Goal: Check status: Check status

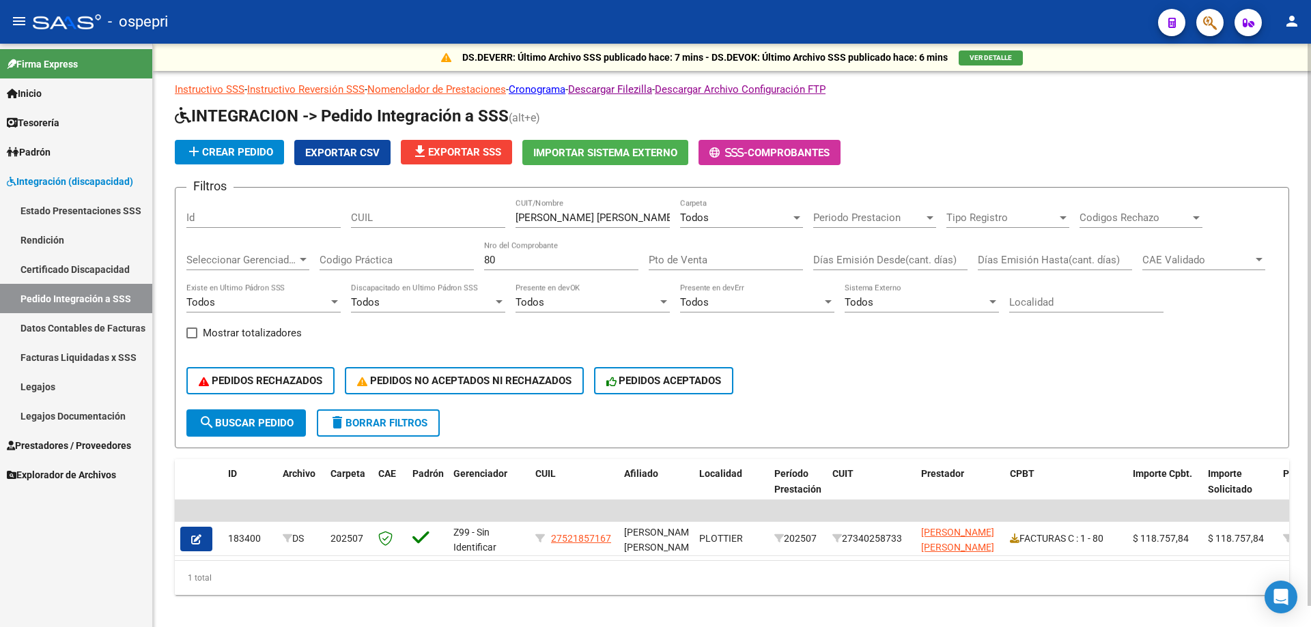
click at [659, 214] on input "[PERSON_NAME] [PERSON_NAME]" at bounding box center [592, 218] width 154 height 12
click at [658, 214] on input "[PERSON_NAME] [PERSON_NAME]" at bounding box center [592, 218] width 154 height 12
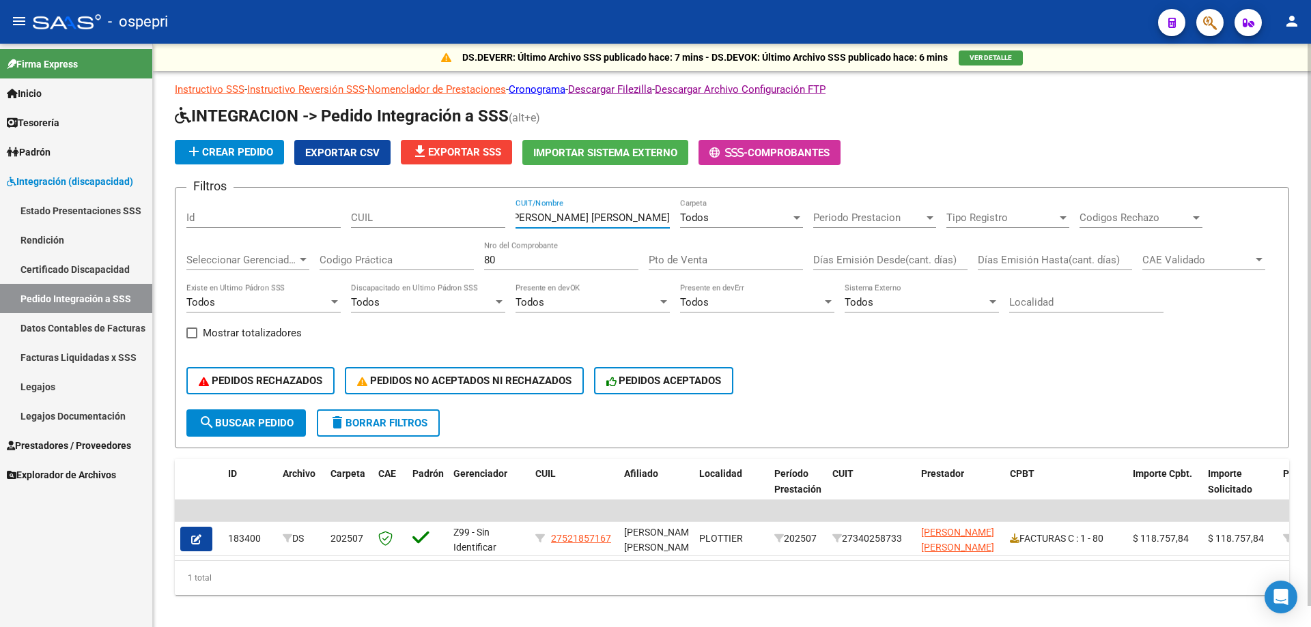
paste input "[PERSON_NAME] [PERSON_NAME]"
type input "[PERSON_NAME] [PERSON_NAME]"
click at [565, 259] on input "80" at bounding box center [561, 260] width 154 height 12
type input "8"
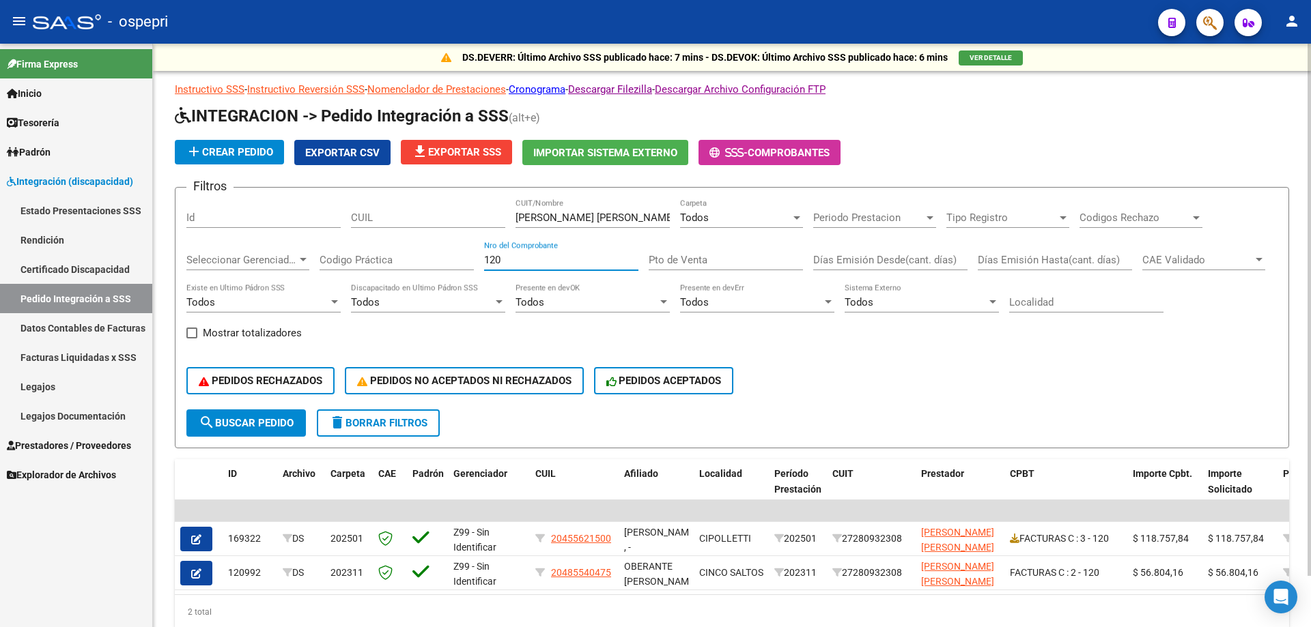
type input "120"
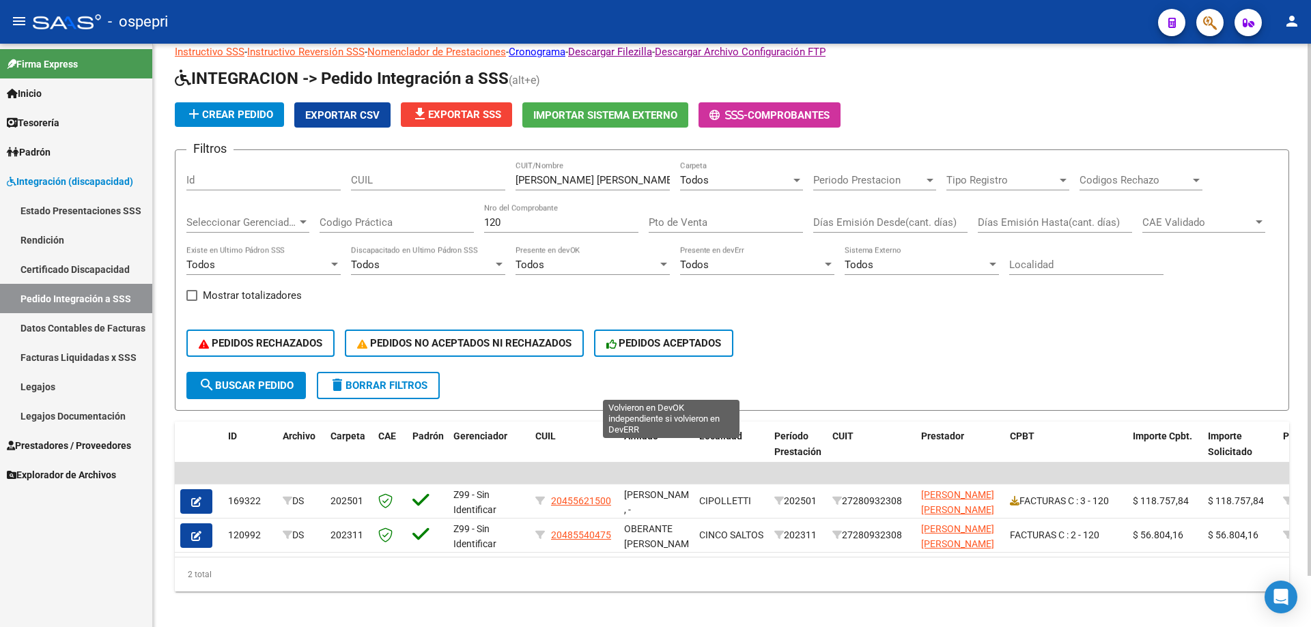
scroll to position [56, 0]
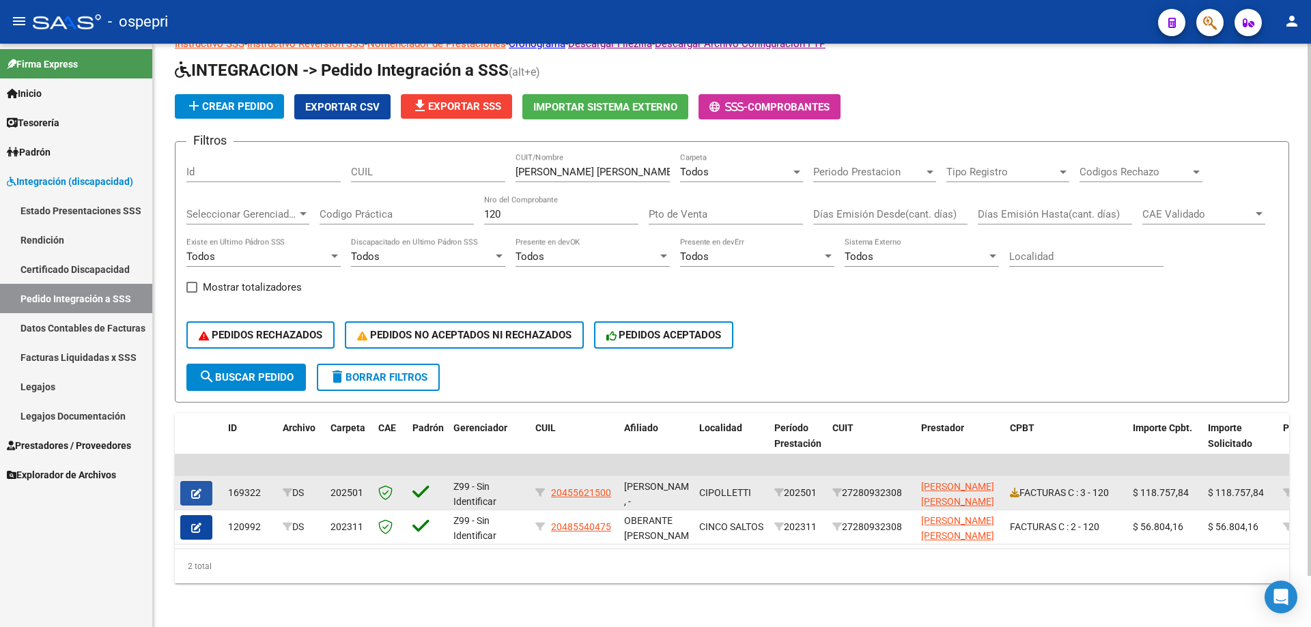
click at [197, 489] on button "button" at bounding box center [196, 493] width 32 height 25
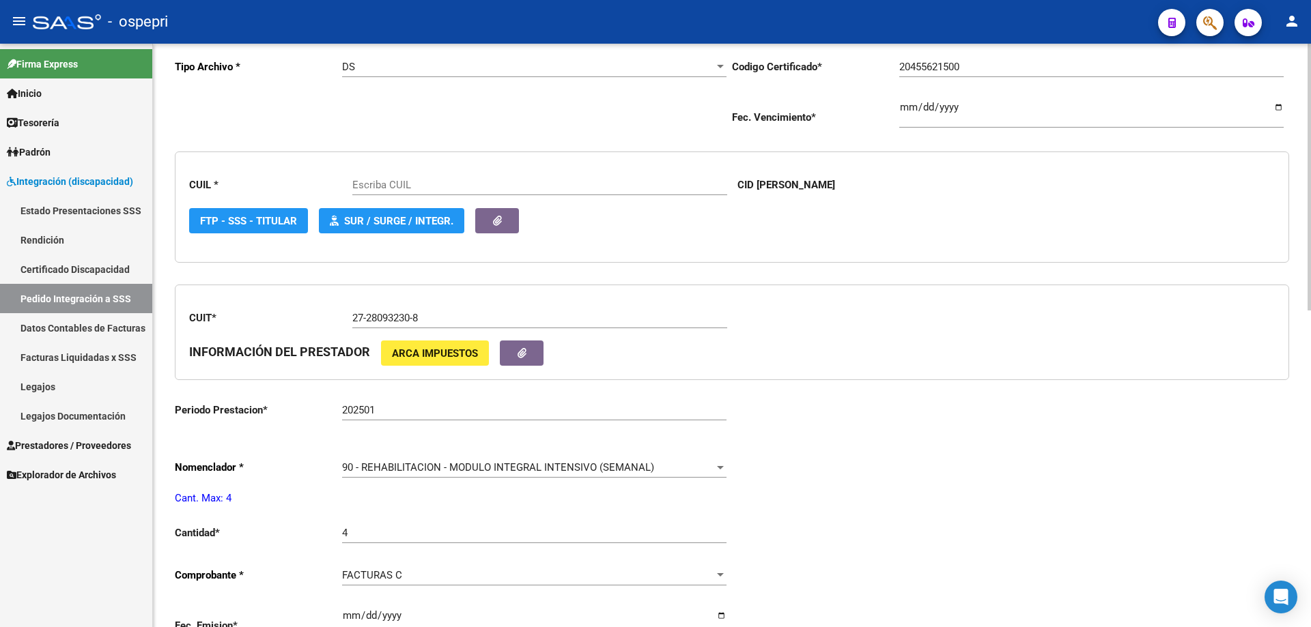
type input "20455621500"
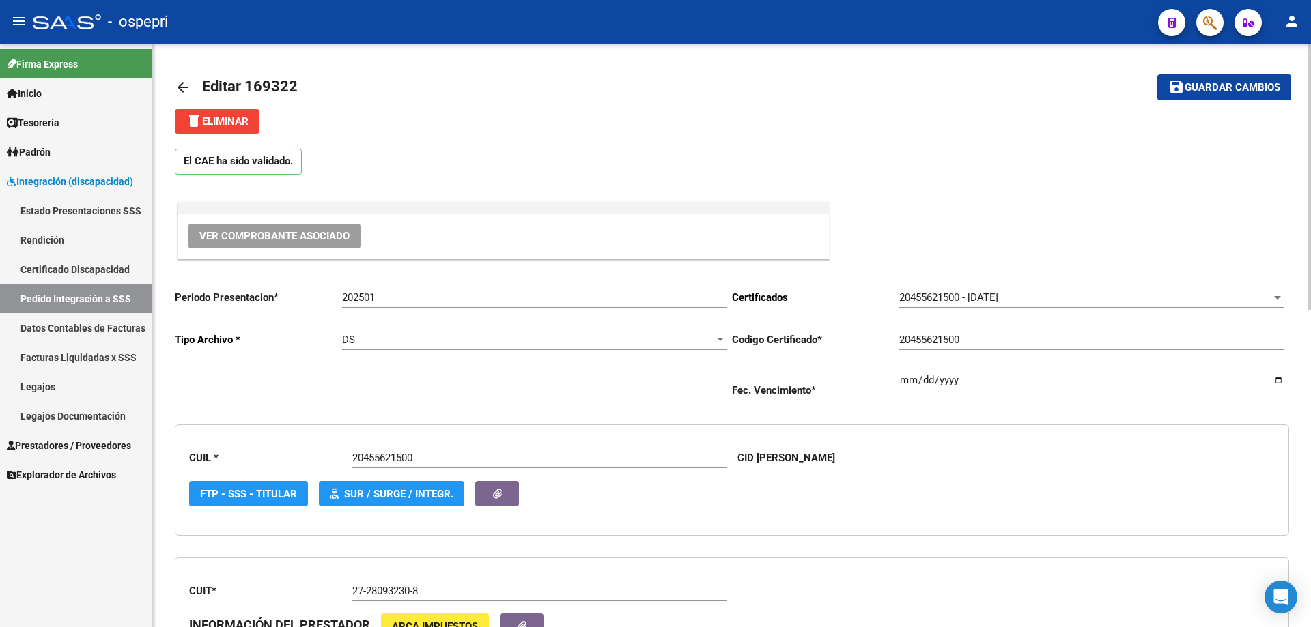
click at [280, 236] on span "Ver Comprobante Asociado" at bounding box center [274, 236] width 150 height 12
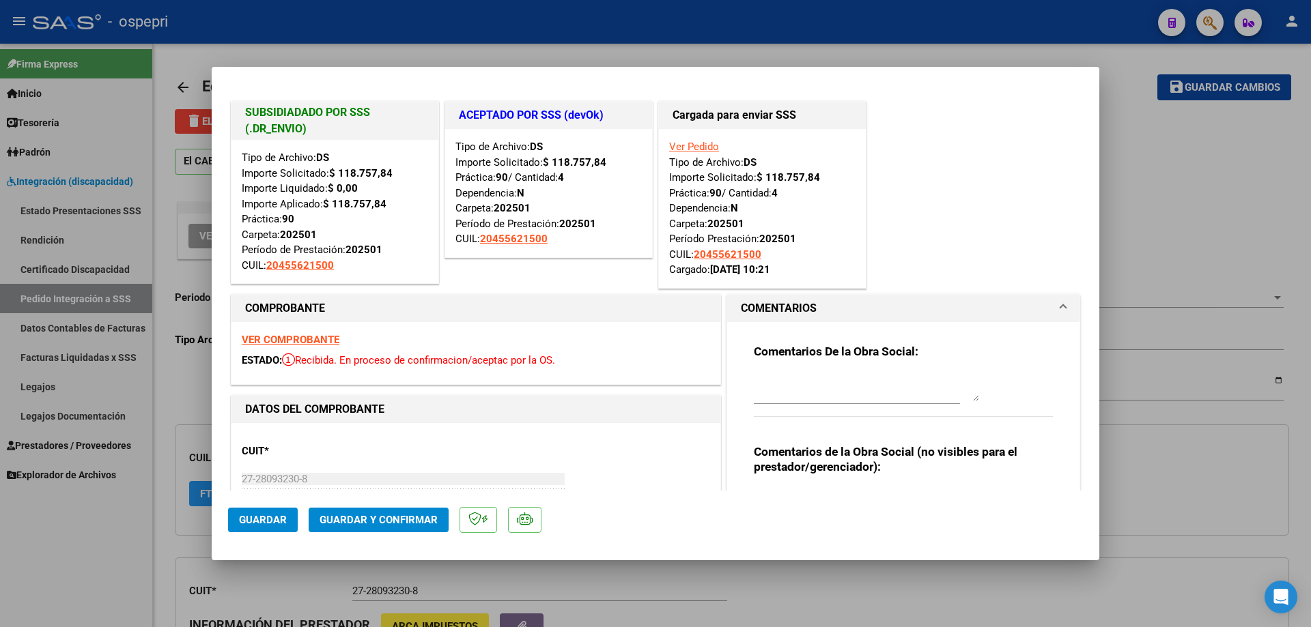
click at [139, 195] on div at bounding box center [655, 313] width 1311 height 627
type input "$ 0,00"
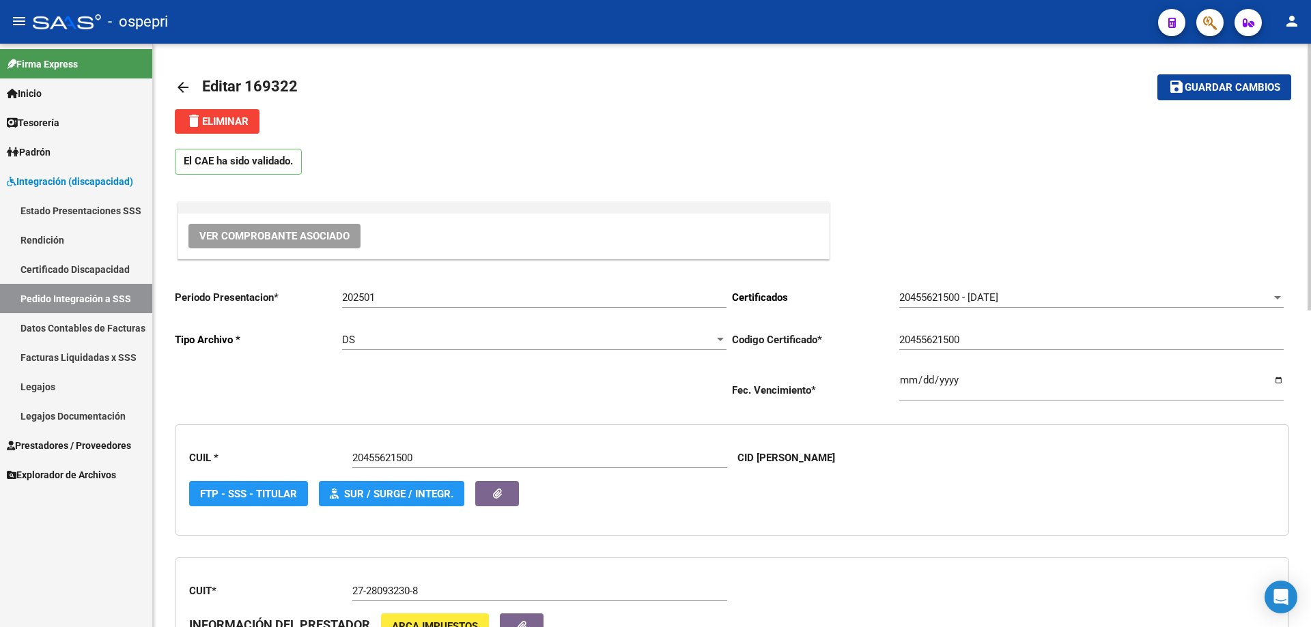
click at [182, 86] on mat-icon "arrow_back" at bounding box center [183, 87] width 16 height 16
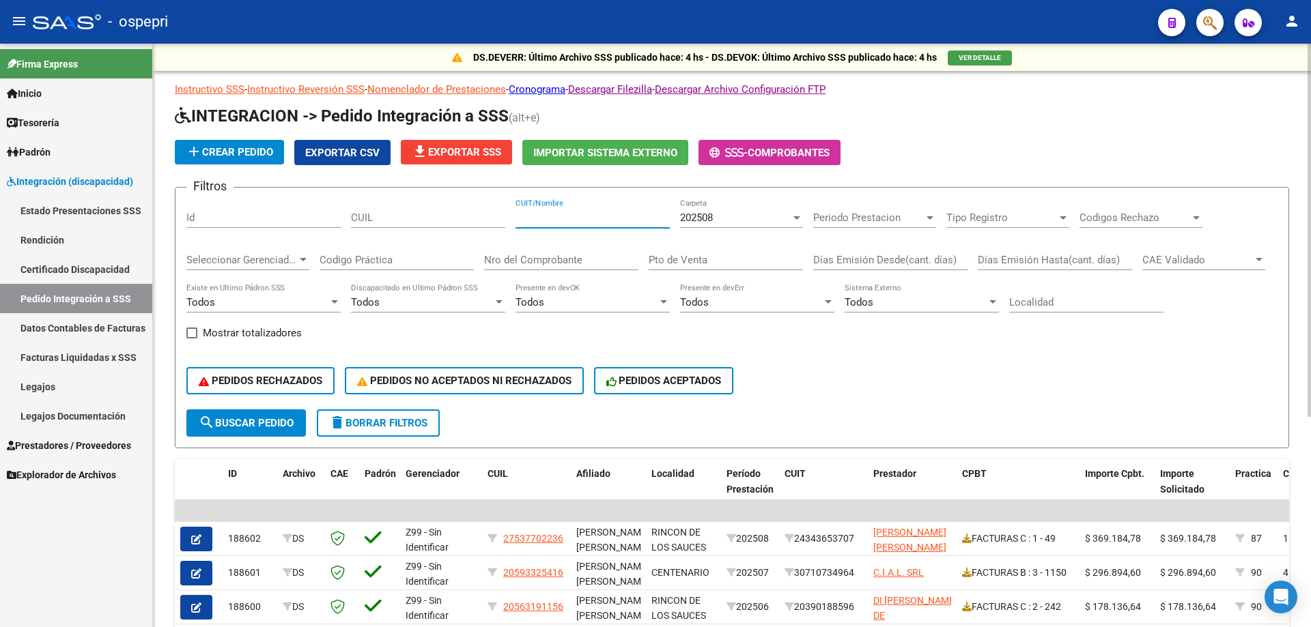
click at [561, 215] on input "CUIT/Nombre" at bounding box center [592, 218] width 154 height 12
paste input "[PERSON_NAME] [PERSON_NAME]"
type input "[PERSON_NAME] [PERSON_NAME]"
click at [554, 251] on div "Nro del Comprobante" at bounding box center [561, 255] width 154 height 29
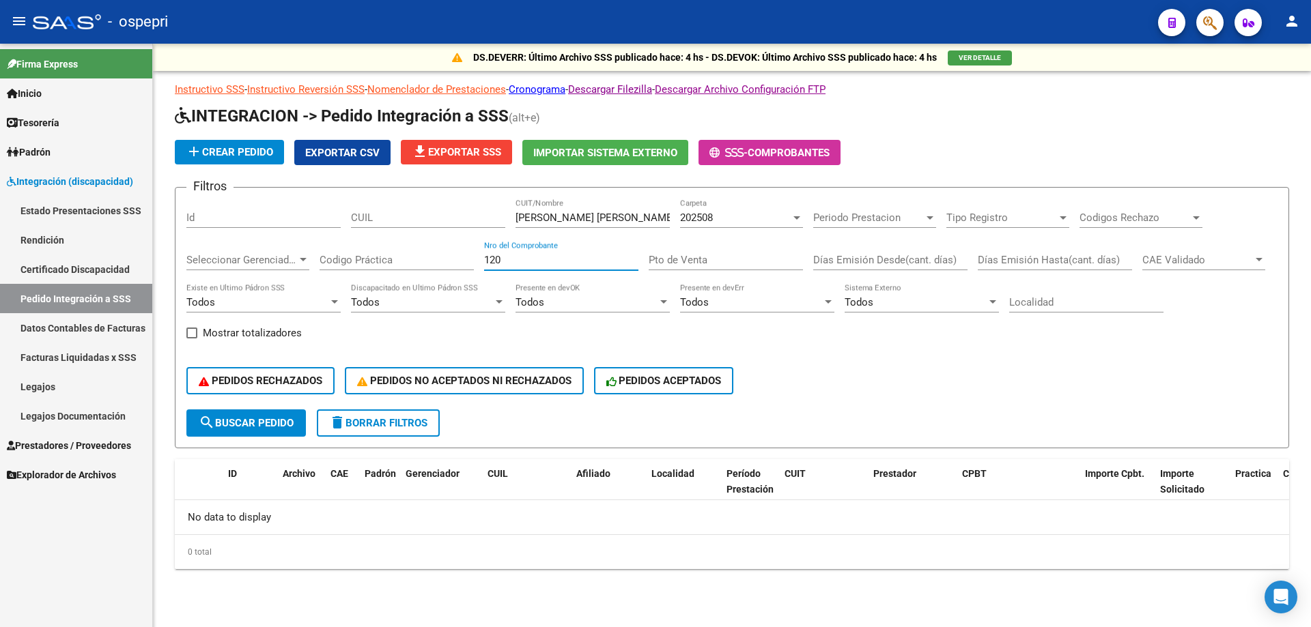
type input "120"
click at [730, 221] on div "202508" at bounding box center [735, 218] width 111 height 12
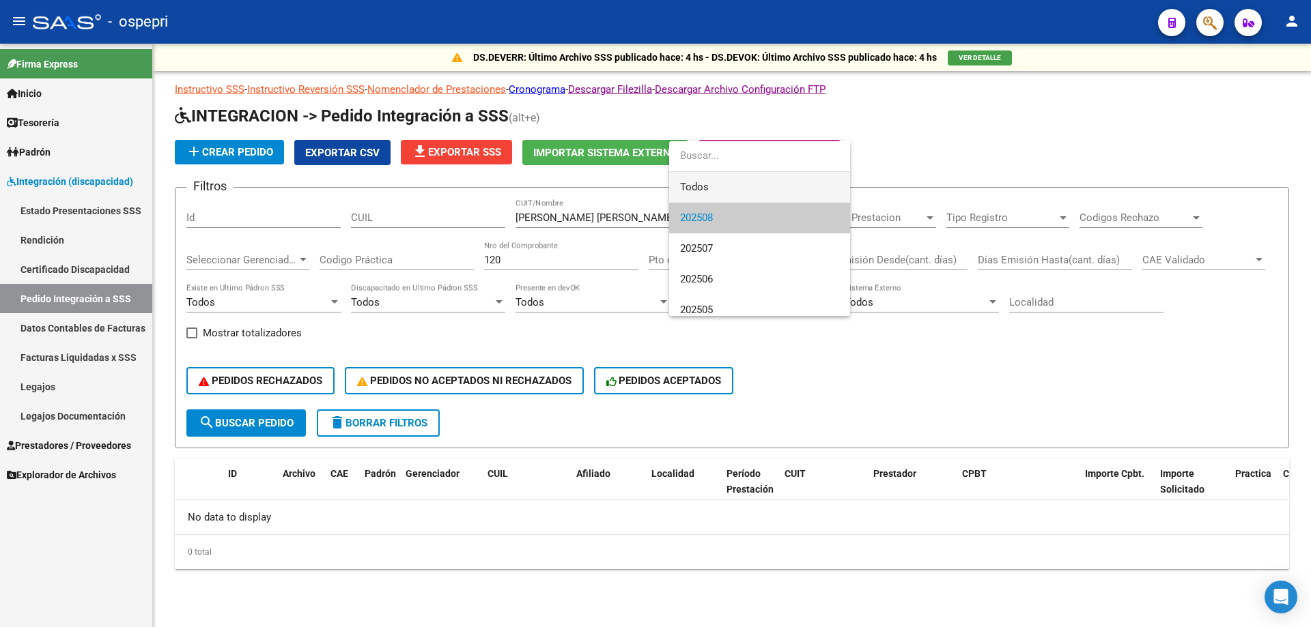
click at [738, 197] on span "Todos" at bounding box center [759, 187] width 159 height 31
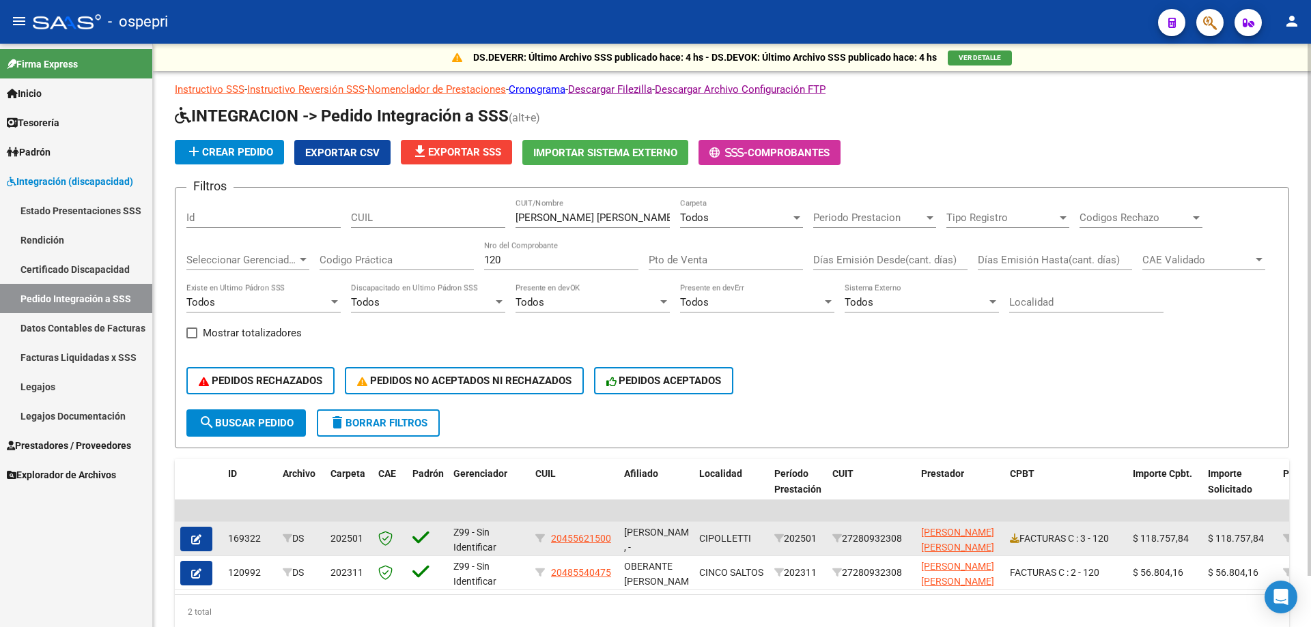
click at [1185, 538] on span "$ 118.757,84" at bounding box center [1160, 538] width 56 height 11
click at [196, 539] on icon "button" at bounding box center [196, 539] width 10 height 10
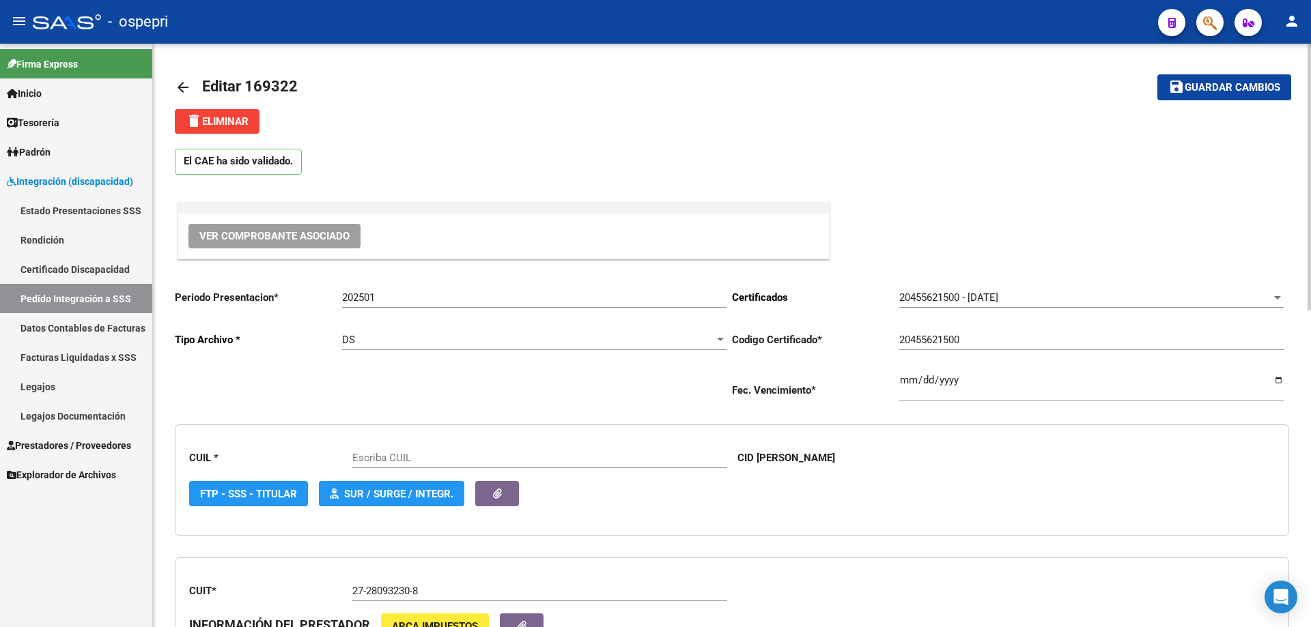
click at [282, 235] on span "Ver Comprobante Asociado" at bounding box center [274, 236] width 150 height 12
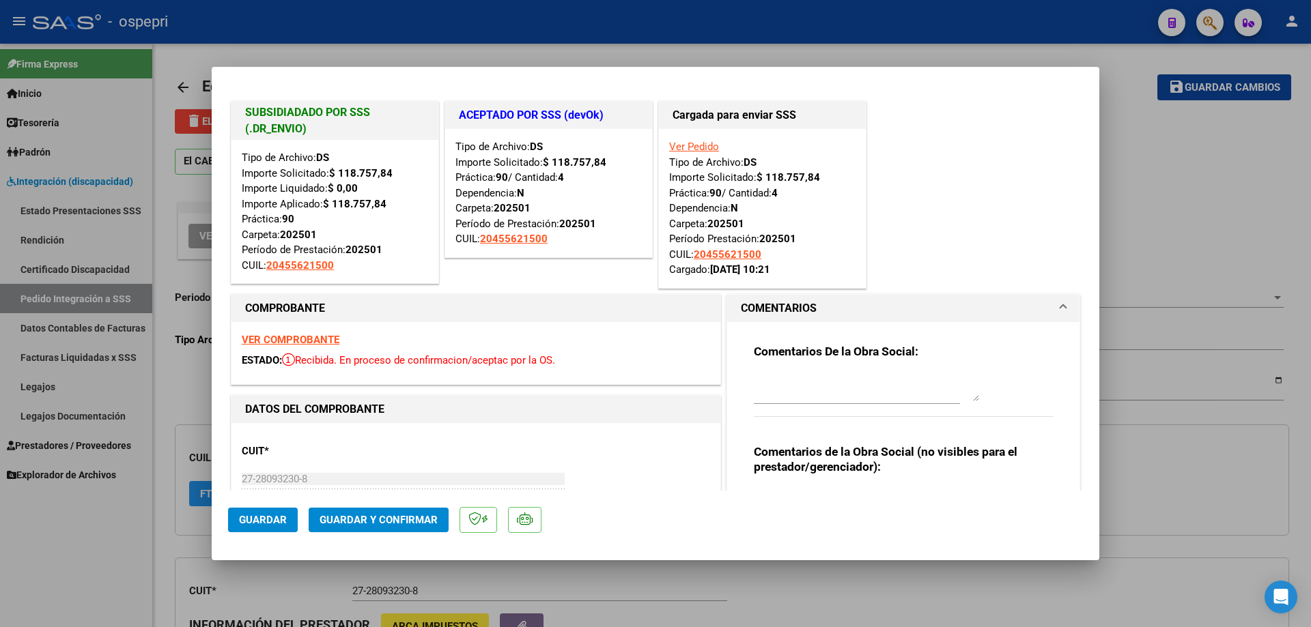
type input "20455621500"
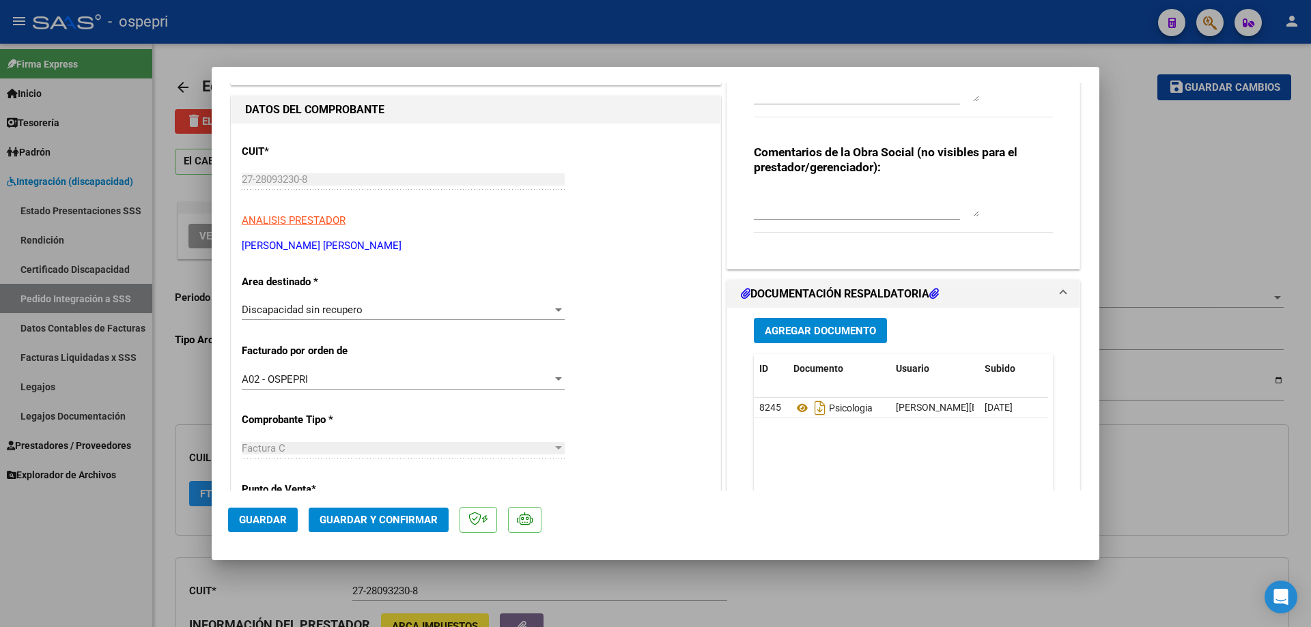
scroll to position [289, 0]
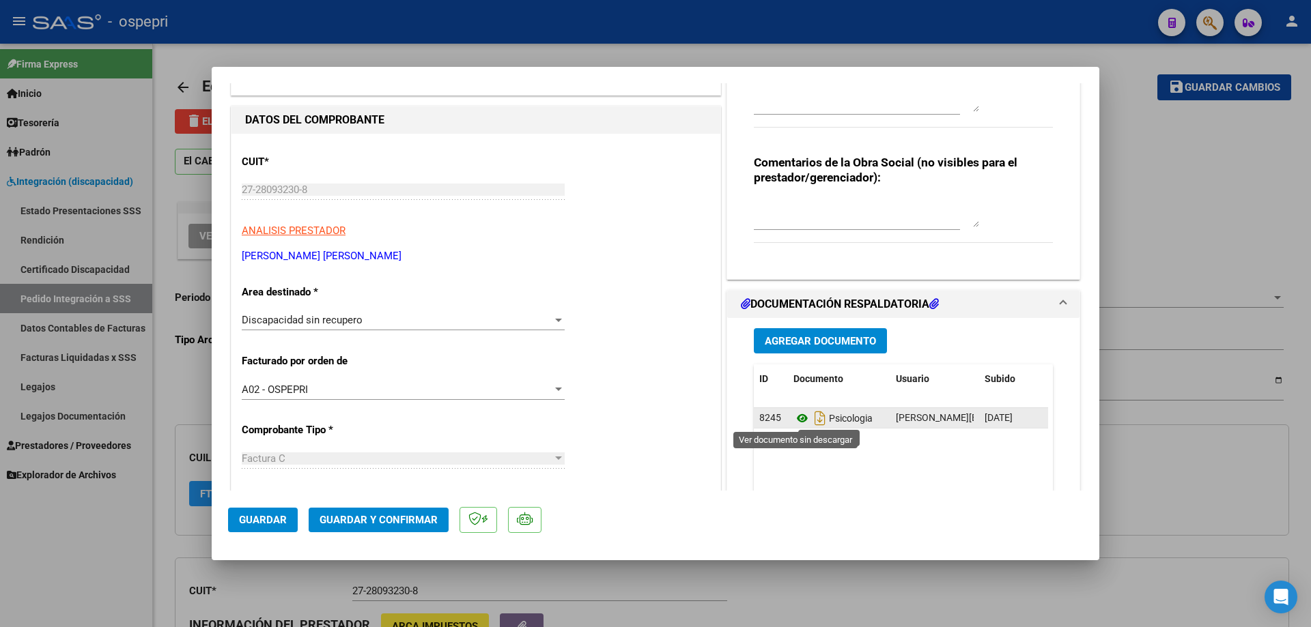
click at [795, 418] on icon at bounding box center [802, 418] width 18 height 16
click at [1155, 40] on div at bounding box center [655, 313] width 1311 height 627
type input "$ 0,00"
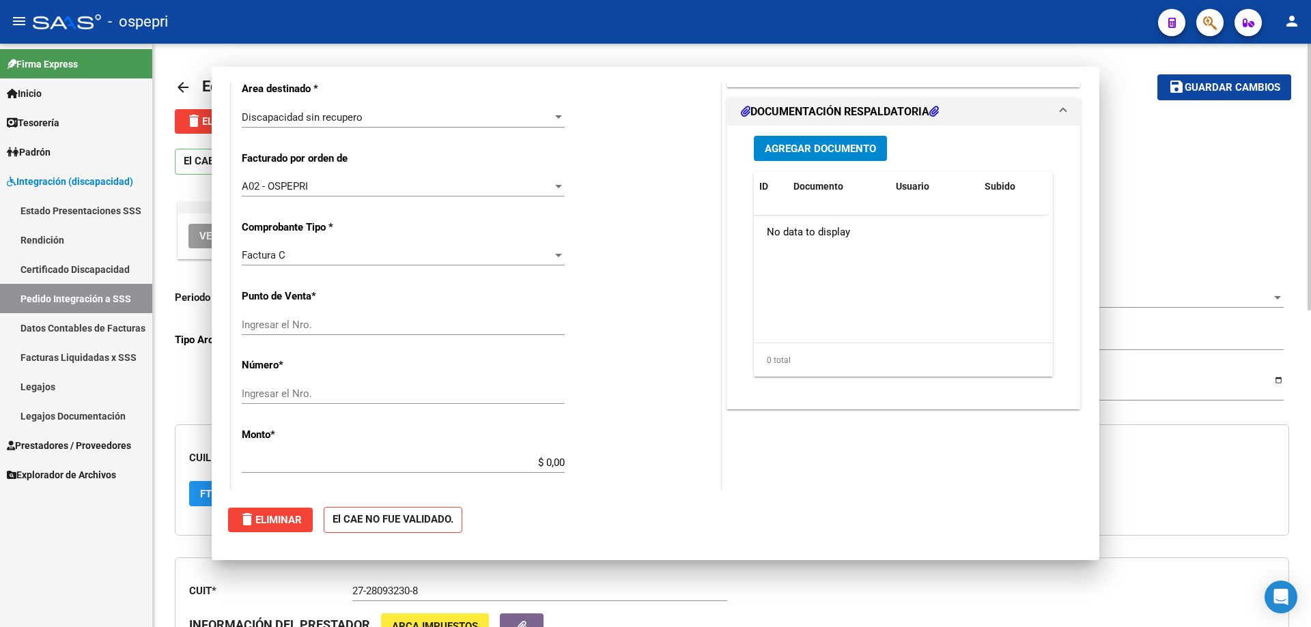
scroll to position [0, 0]
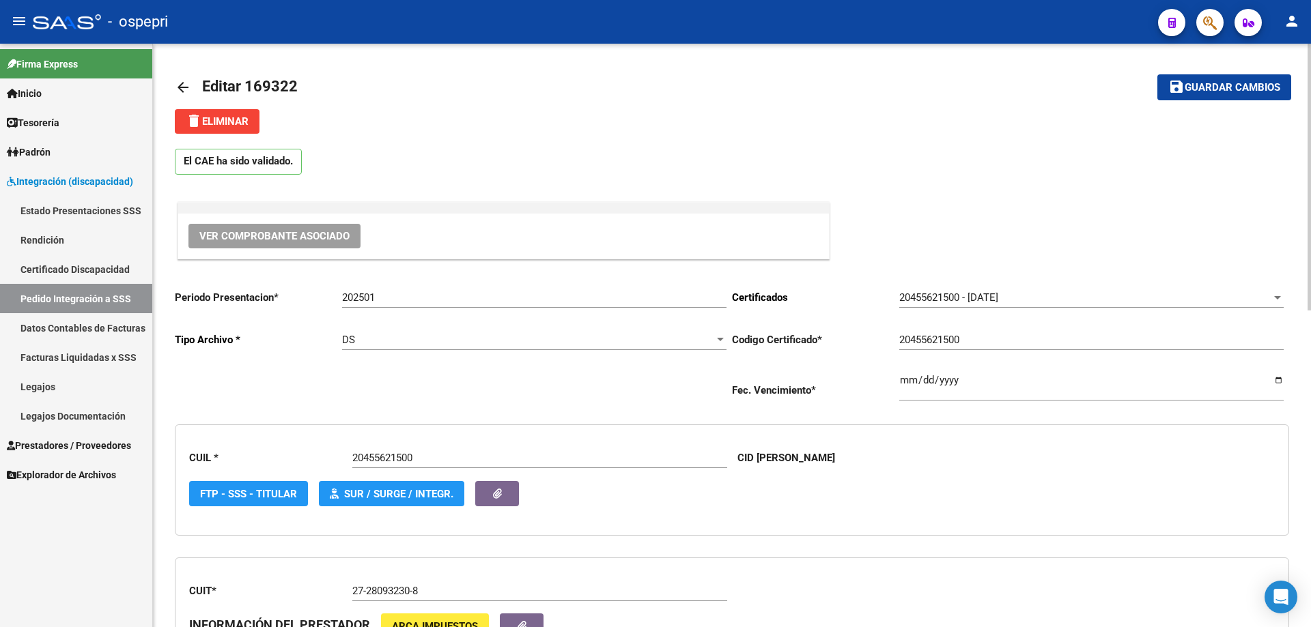
click at [183, 86] on mat-icon "arrow_back" at bounding box center [183, 87] width 16 height 16
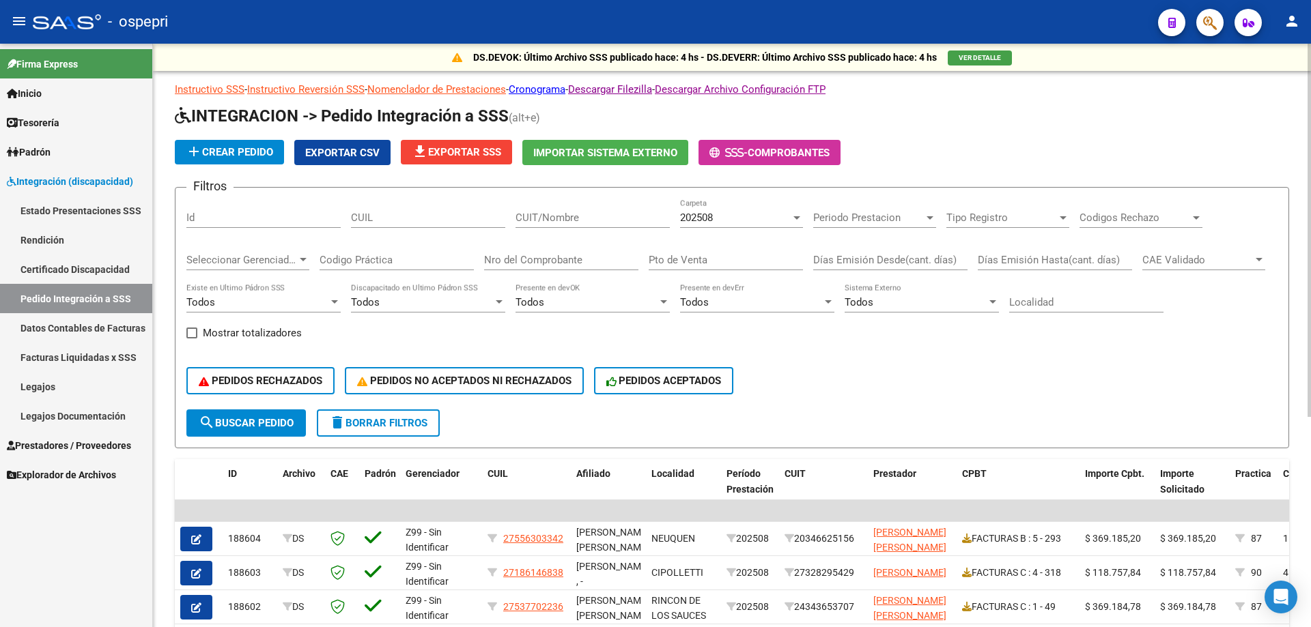
click at [581, 215] on input "CUIT/Nombre" at bounding box center [592, 218] width 154 height 12
paste input "[PERSON_NAME] [PERSON_NAME]"
type input "[PERSON_NAME] [PERSON_NAME]"
click at [760, 223] on div "202508" at bounding box center [735, 218] width 111 height 12
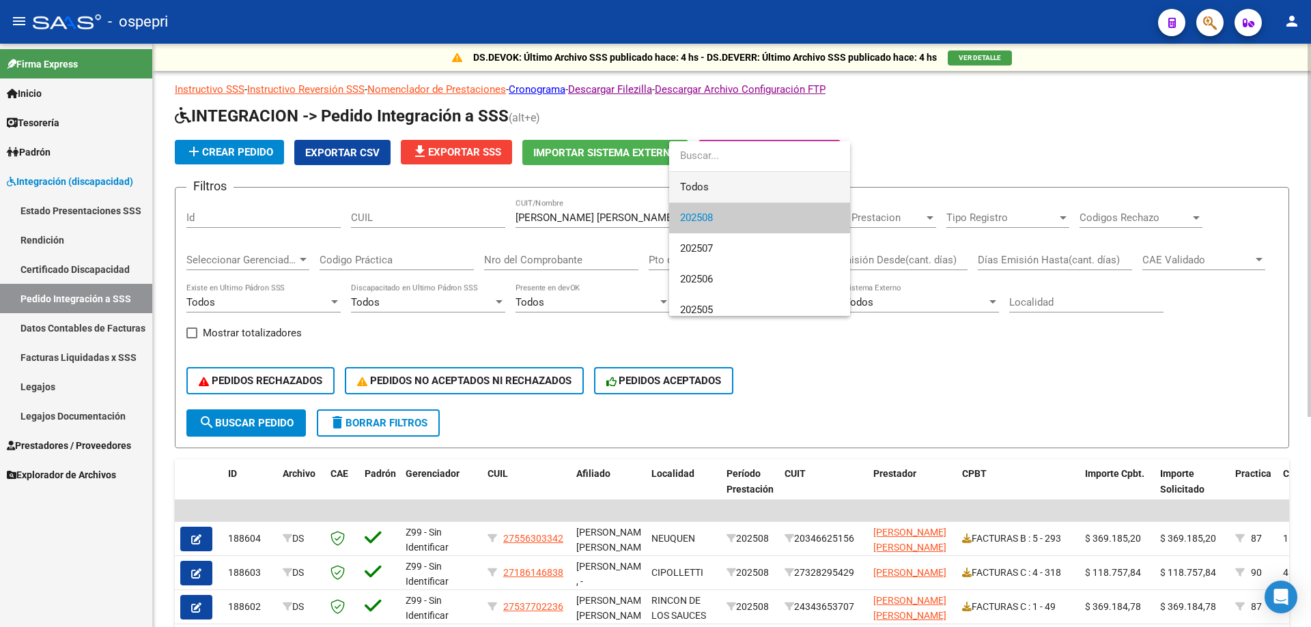
drag, startPoint x: 736, startPoint y: 192, endPoint x: 582, endPoint y: 252, distance: 165.3
click at [735, 192] on span "Todos" at bounding box center [759, 187] width 159 height 31
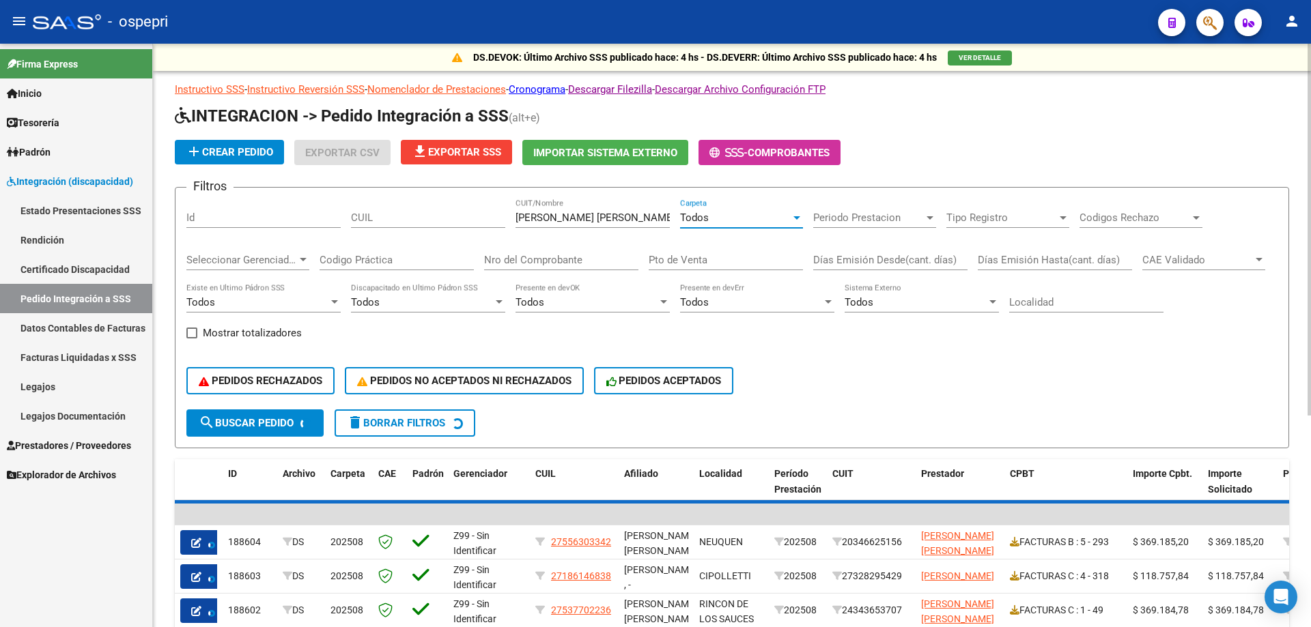
click at [573, 261] on input "Nro del Comprobante" at bounding box center [561, 260] width 154 height 12
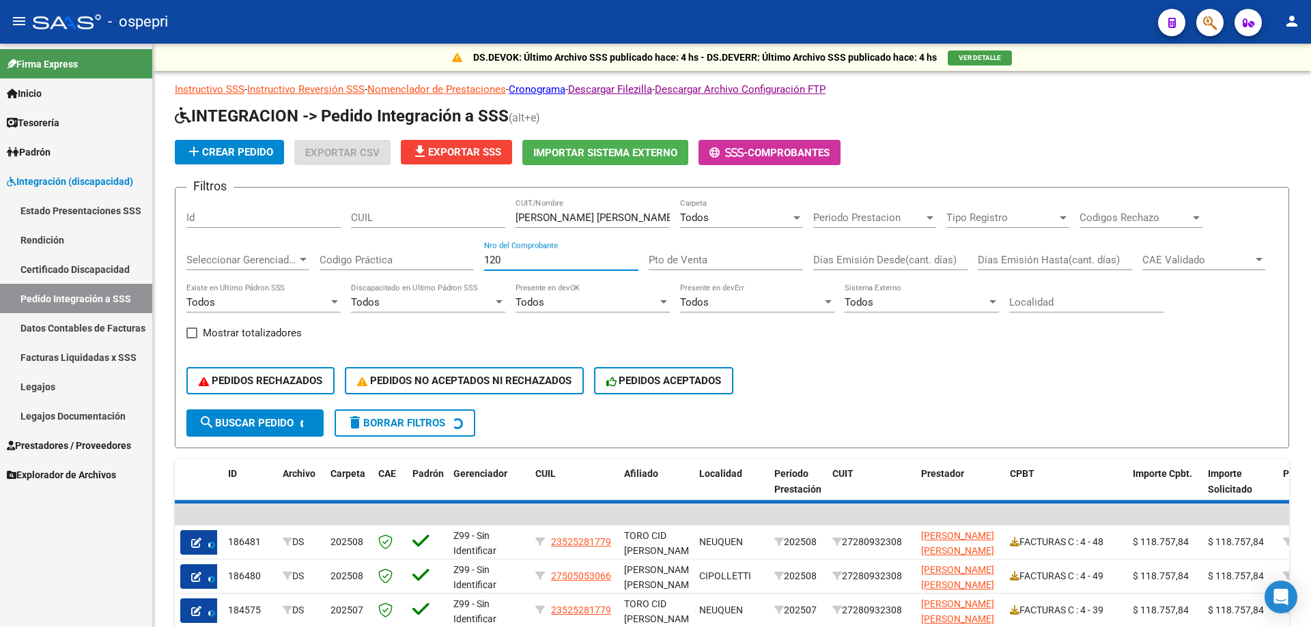
type input "120"
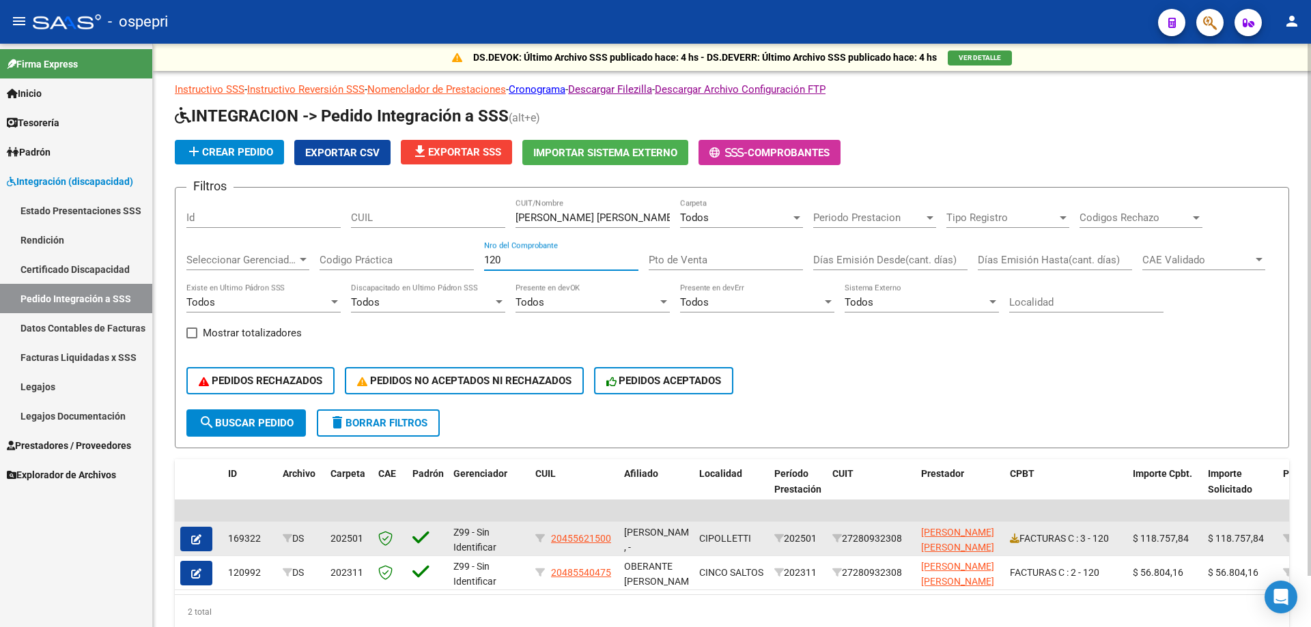
click at [1021, 536] on div "FACTURAS C : 3 - 120" at bounding box center [1066, 539] width 112 height 16
click at [1018, 539] on icon at bounding box center [1015, 539] width 10 height 10
